Goal: Transaction & Acquisition: Obtain resource

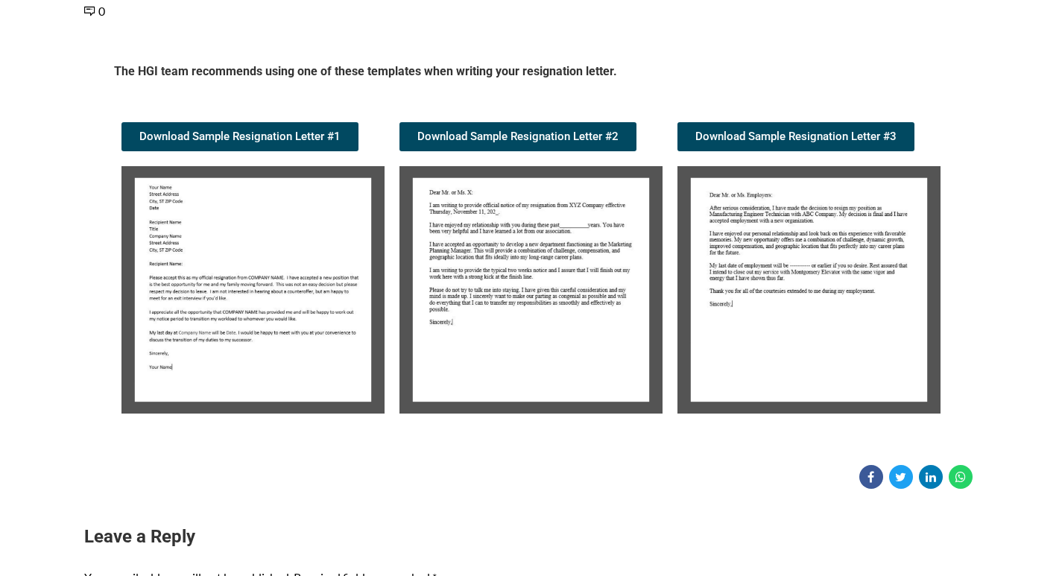
scroll to position [224, 0]
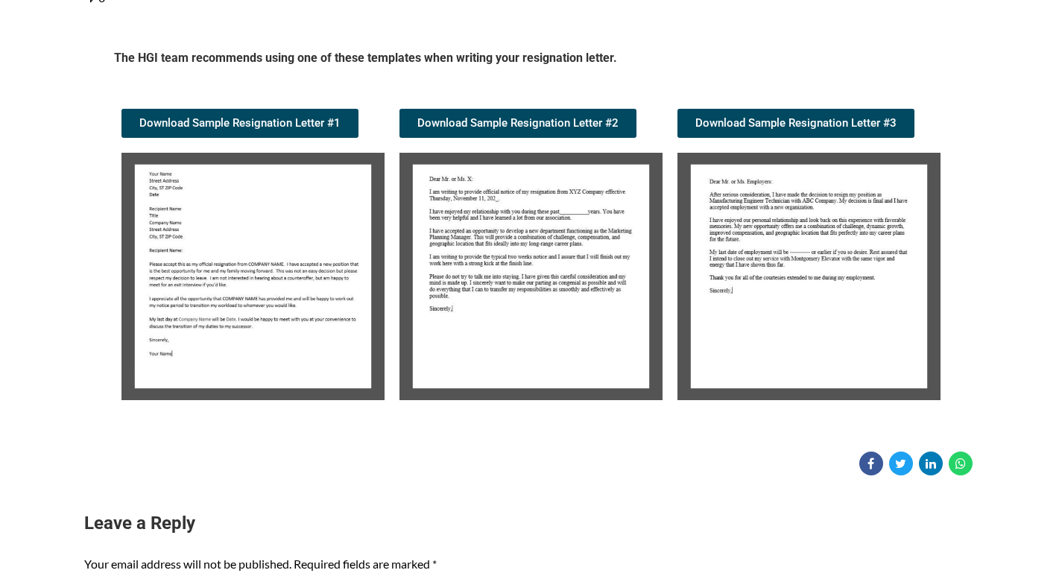
click at [297, 291] on img at bounding box center [252, 276] width 263 height 247
click at [300, 122] on span "Download Sample Resignation Letter #1" at bounding box center [239, 123] width 201 height 11
click at [300, 124] on span "Download Sample Resignation Letter #1" at bounding box center [239, 123] width 201 height 11
drag, startPoint x: 300, startPoint y: 124, endPoint x: 285, endPoint y: 221, distance: 97.9
click at [285, 221] on img at bounding box center [252, 276] width 263 height 247
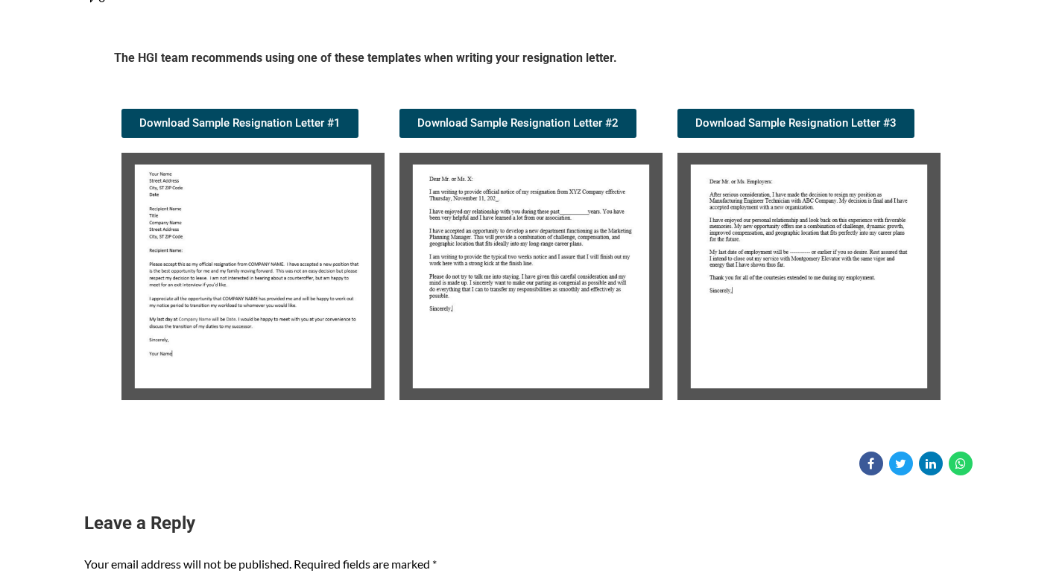
click at [285, 220] on img at bounding box center [252, 276] width 263 height 247
click at [283, 247] on img at bounding box center [252, 276] width 263 height 247
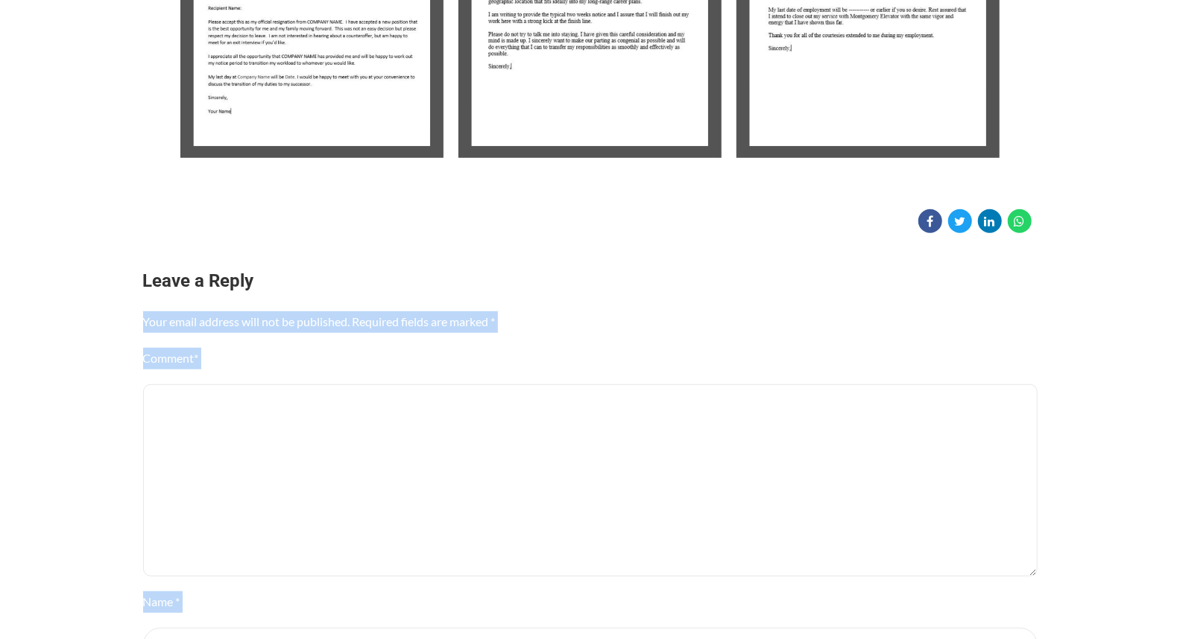
scroll to position [654, 0]
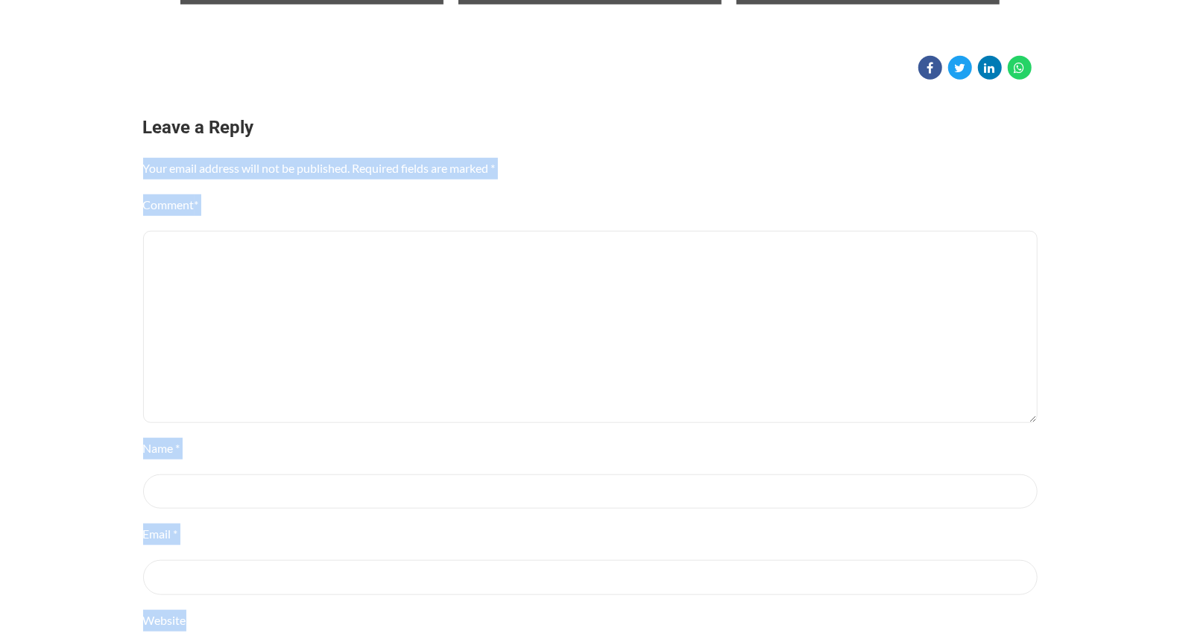
drag, startPoint x: 684, startPoint y: 265, endPoint x: 643, endPoint y: 570, distance: 308.3
click at [687, 575] on div "Candidate Tools Sample Resignation Letter 0 Spread the love The HGI team recomm…" at bounding box center [590, 211] width 1180 height 1470
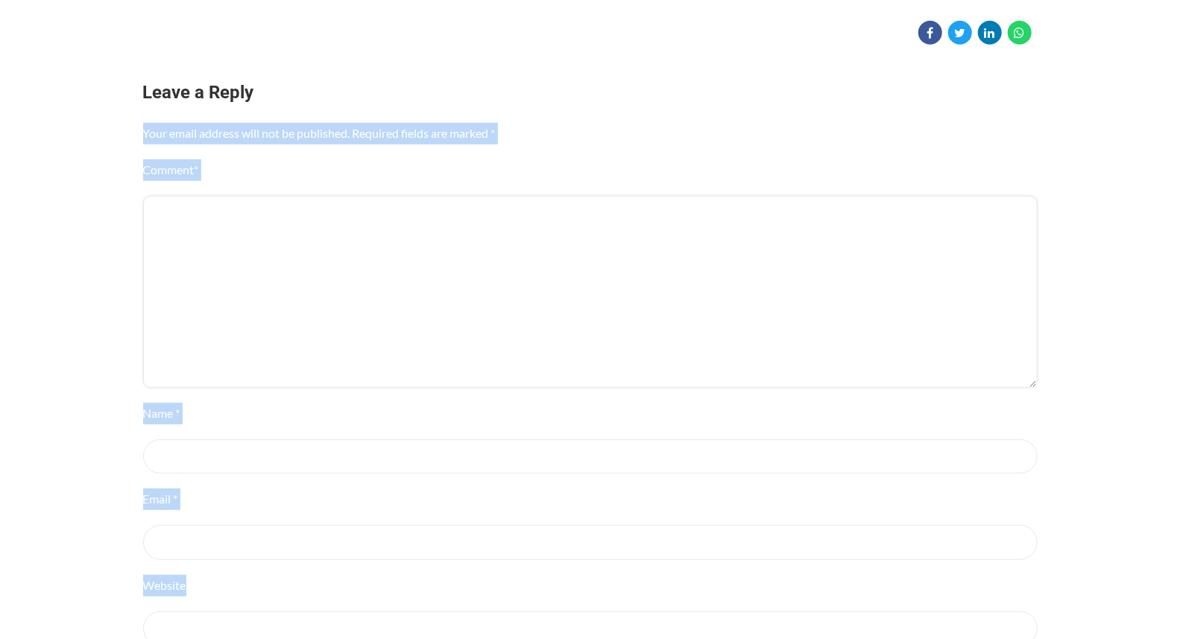
click at [667, 289] on textarea "Comment *" at bounding box center [590, 292] width 894 height 192
click at [674, 307] on textarea "Comment *" at bounding box center [590, 292] width 894 height 192
click at [677, 310] on textarea "Comment *" at bounding box center [590, 292] width 894 height 192
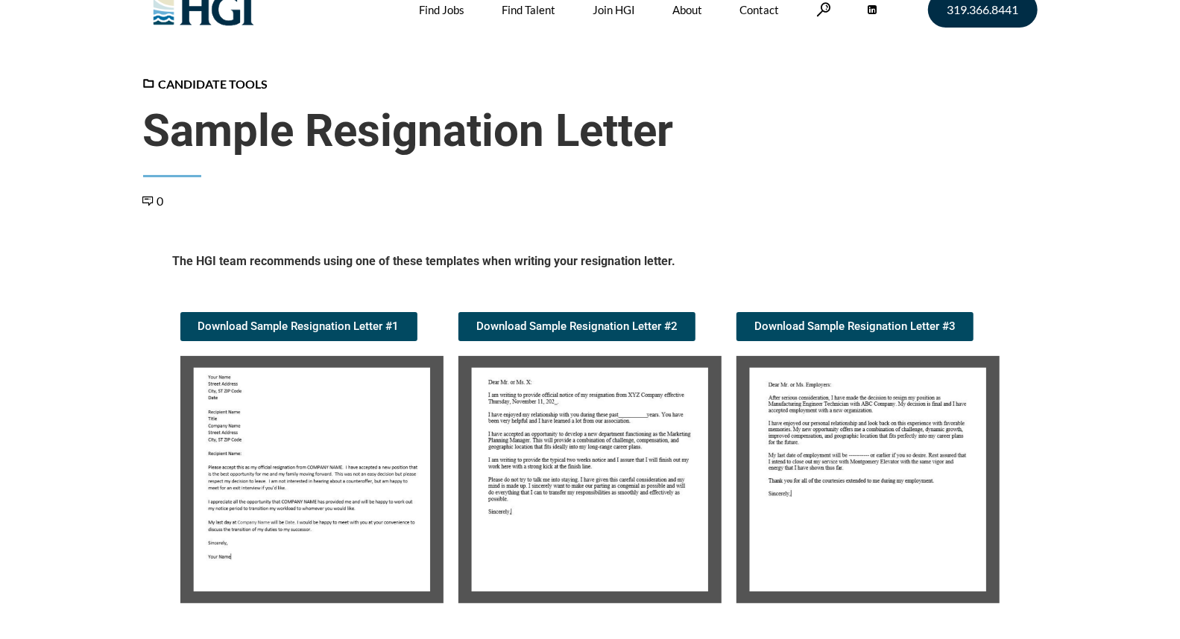
scroll to position [0, 0]
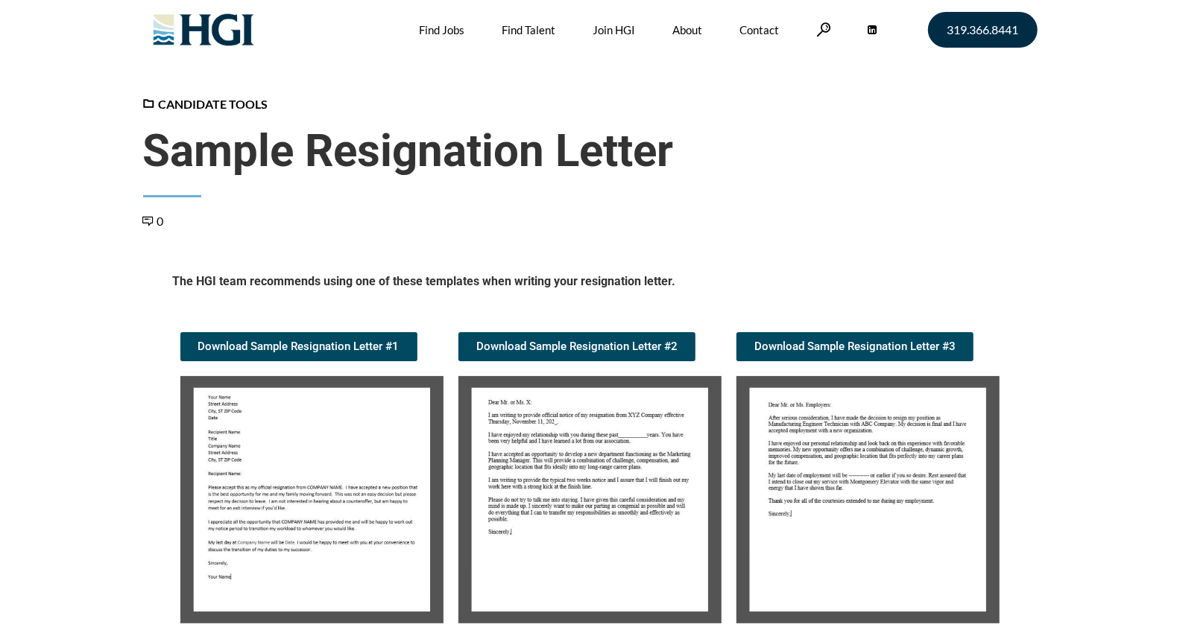
click at [929, 197] on header "Candidate Tools Sample Resignation Letter 0" at bounding box center [590, 162] width 894 height 135
click at [317, 344] on span "Download Sample Resignation Letter #1" at bounding box center [298, 346] width 201 height 11
